Goal: Task Accomplishment & Management: Manage account settings

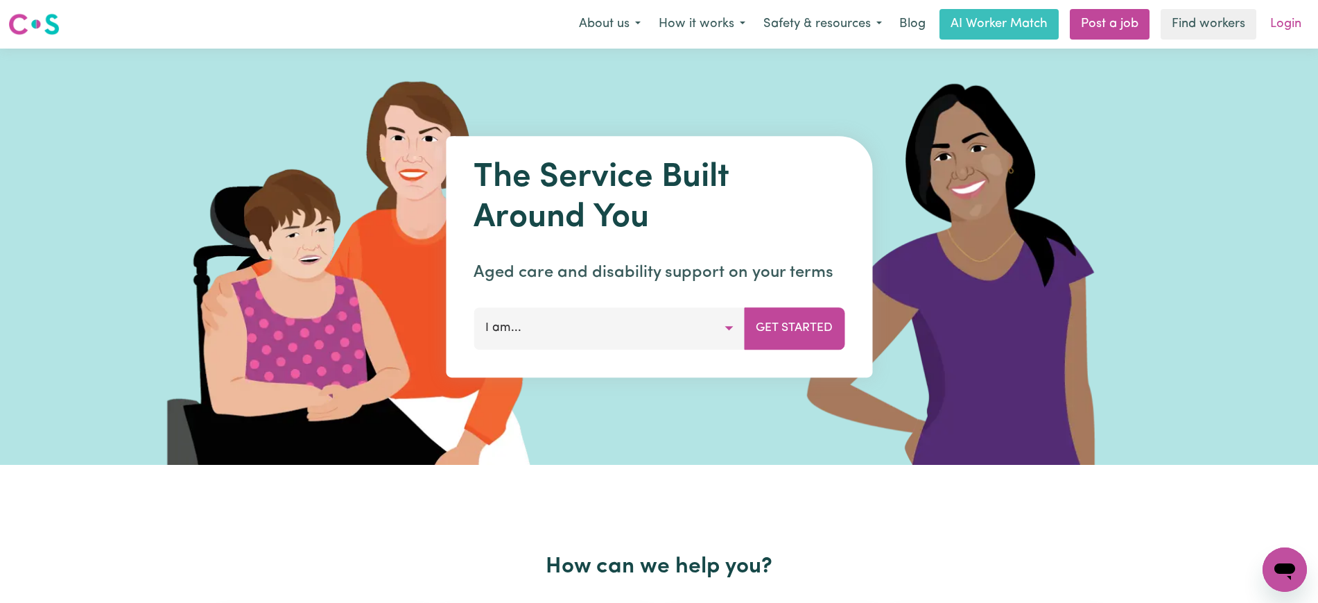
click at [1301, 26] on link "Login" at bounding box center [1286, 24] width 48 height 31
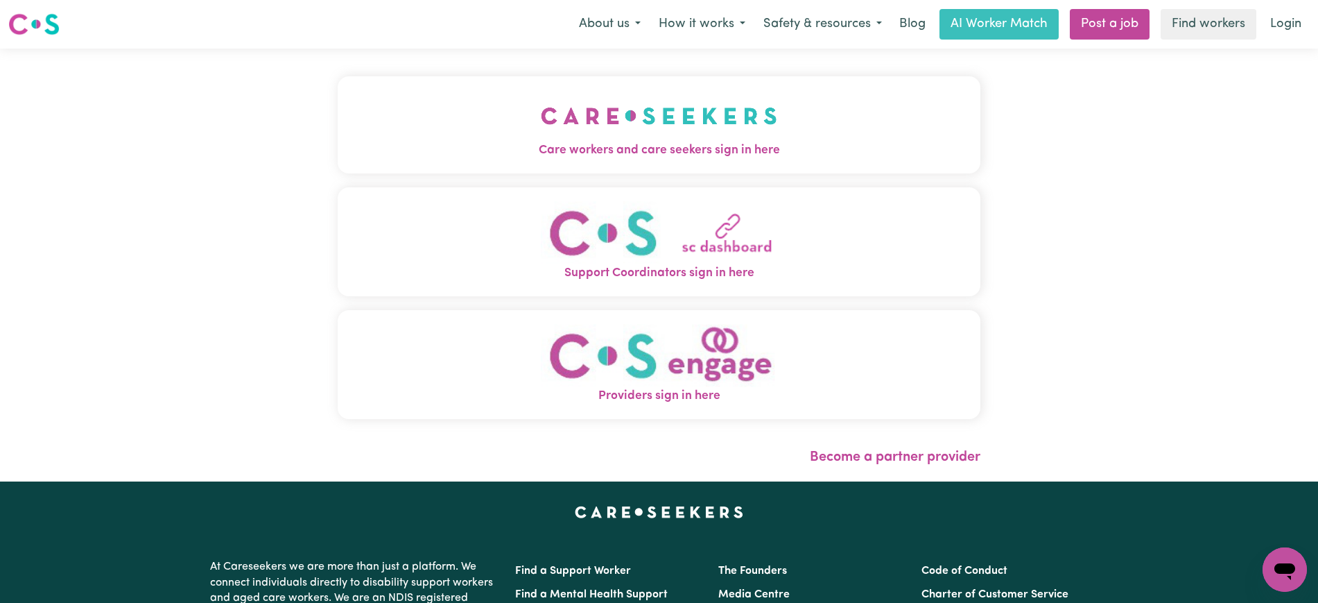
click at [493, 130] on button "Care workers and care seekers sign in here" at bounding box center [659, 124] width 643 height 97
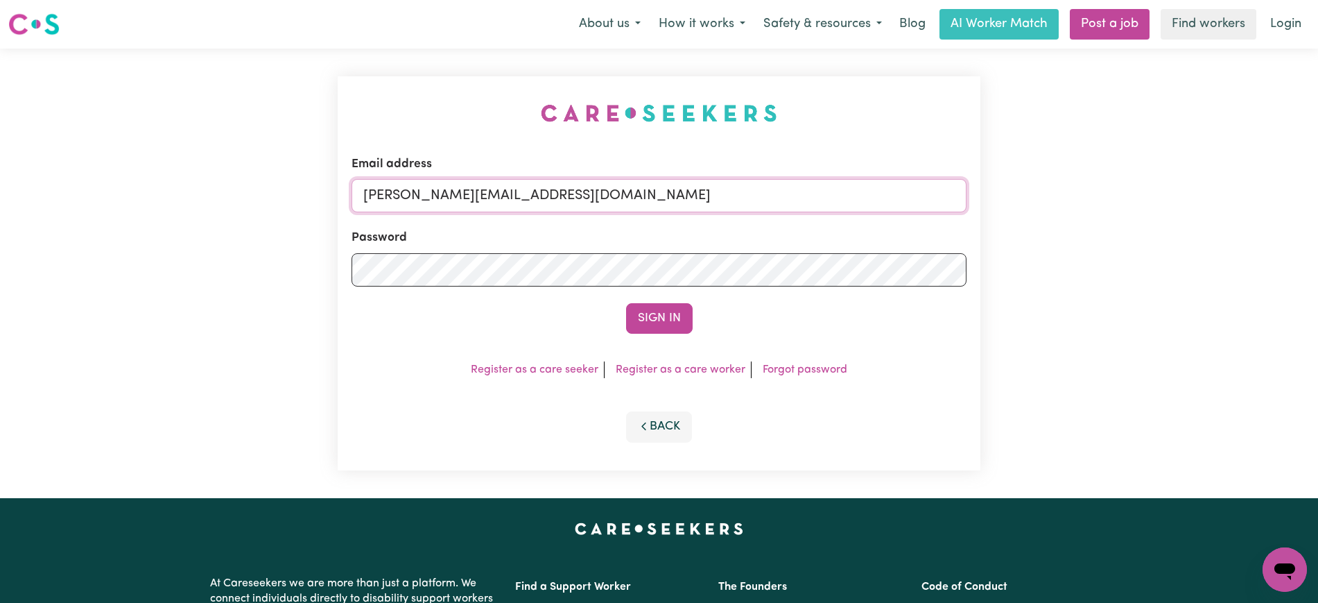
click at [615, 201] on input "[PERSON_NAME][EMAIL_ADDRESS][DOMAIN_NAME]" at bounding box center [659, 195] width 615 height 33
drag, startPoint x: 445, startPoint y: 189, endPoint x: 1083, endPoint y: 192, distance: 638.7
click at [1083, 192] on div "Email address [EMAIL_ADDRESS][DOMAIN_NAME] Password Sign In Register as a care …" at bounding box center [659, 273] width 1318 height 449
type input "[EMAIL_ADDRESS][DOMAIN_NAME]"
click at [626, 303] on button "Sign In" at bounding box center [659, 318] width 67 height 31
